Goal: Navigation & Orientation: Understand site structure

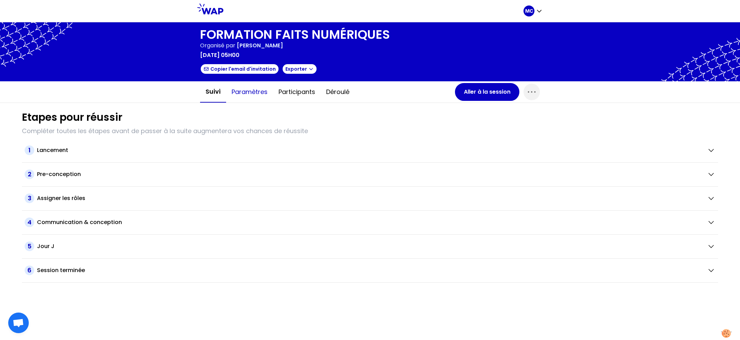
click at [257, 99] on button "Paramètres" at bounding box center [249, 92] width 47 height 21
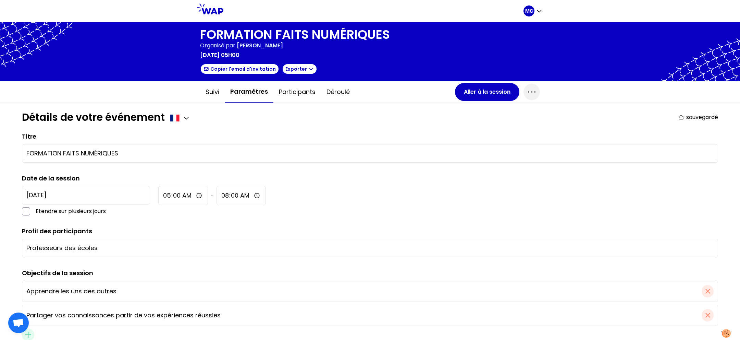
click at [257, 118] on div "Détails de votre événement sauvegardé" at bounding box center [370, 117] width 697 height 12
click at [209, 92] on button "Suivi" at bounding box center [212, 92] width 25 height 21
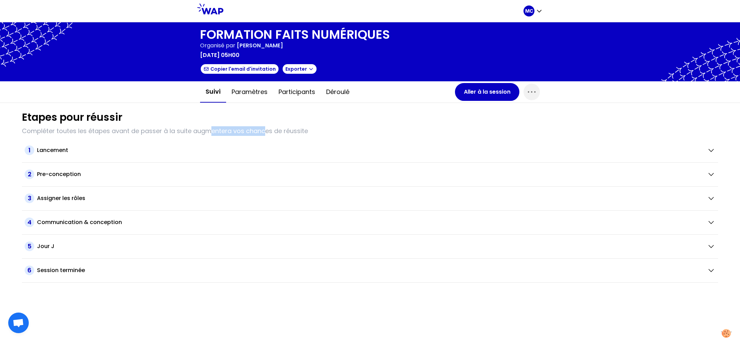
drag, startPoint x: 212, startPoint y: 128, endPoint x: 299, endPoint y: 138, distance: 87.0
click at [288, 134] on p "Compléter toutes les étapes avant de passer à la suite augmentera vos chances d…" at bounding box center [370, 131] width 697 height 10
click at [325, 137] on div "Etapes pour réussir Compléter toutes les étapes avant de passer à la suite augm…" at bounding box center [369, 193] width 707 height 180
drag, startPoint x: 297, startPoint y: 47, endPoint x: 203, endPoint y: 47, distance: 93.6
click at [203, 47] on div "Organisé par [PERSON_NAME]" at bounding box center [295, 45] width 190 height 8
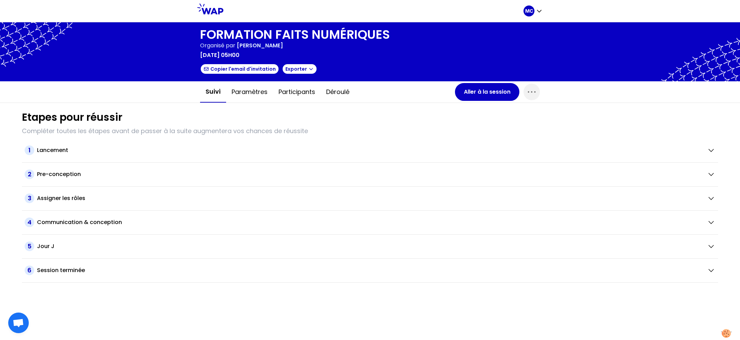
click at [230, 107] on div "Etapes pour réussir Compléter toutes les étapes avant de passer à la suite augm…" at bounding box center [369, 193] width 707 height 180
click at [257, 99] on button "Paramètres" at bounding box center [249, 92] width 47 height 21
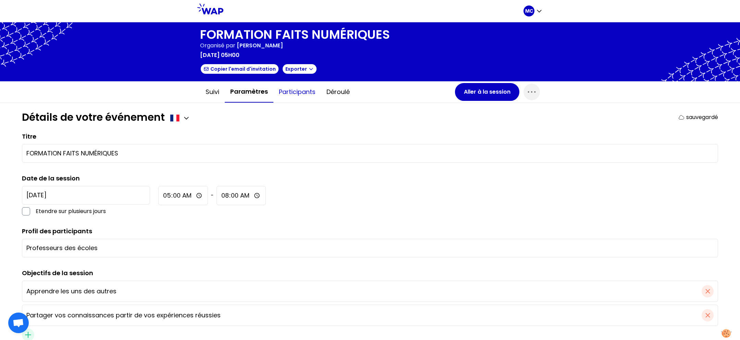
click at [302, 92] on button "Participants" at bounding box center [298, 92] width 48 height 21
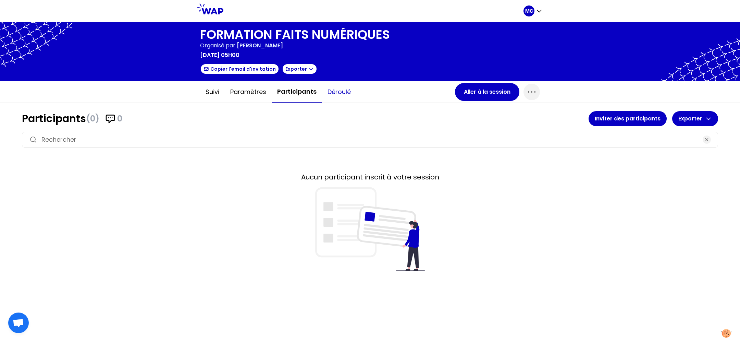
click at [324, 92] on button "Déroulé" at bounding box center [339, 92] width 34 height 21
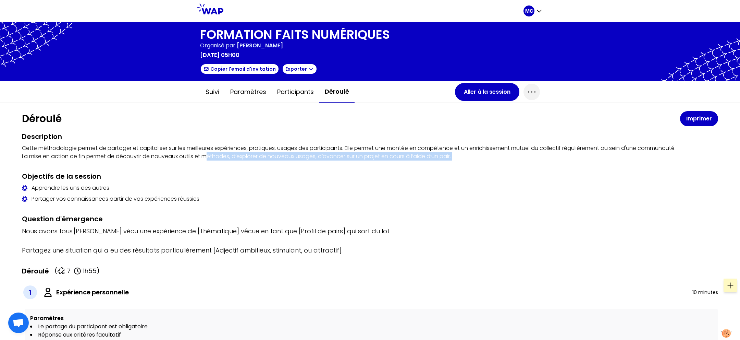
drag, startPoint x: 208, startPoint y: 152, endPoint x: 208, endPoint y: 170, distance: 18.5
click at [208, 171] on h2 "Objectifs de la session" at bounding box center [370, 176] width 697 height 10
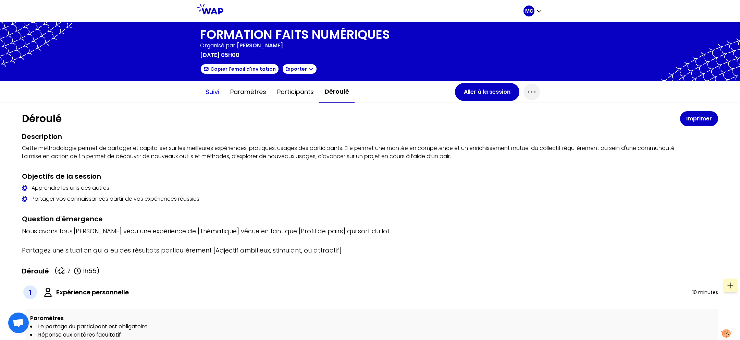
click at [208, 89] on button "Suivi" at bounding box center [212, 92] width 25 height 21
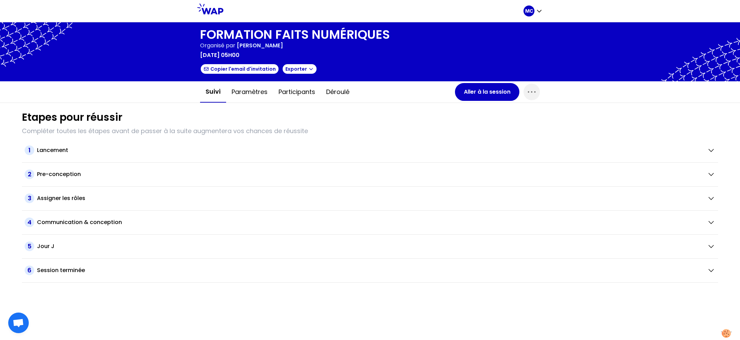
click at [244, 116] on div "Etapes pour réussir" at bounding box center [370, 117] width 697 height 12
